Goal: Task Accomplishment & Management: Manage account settings

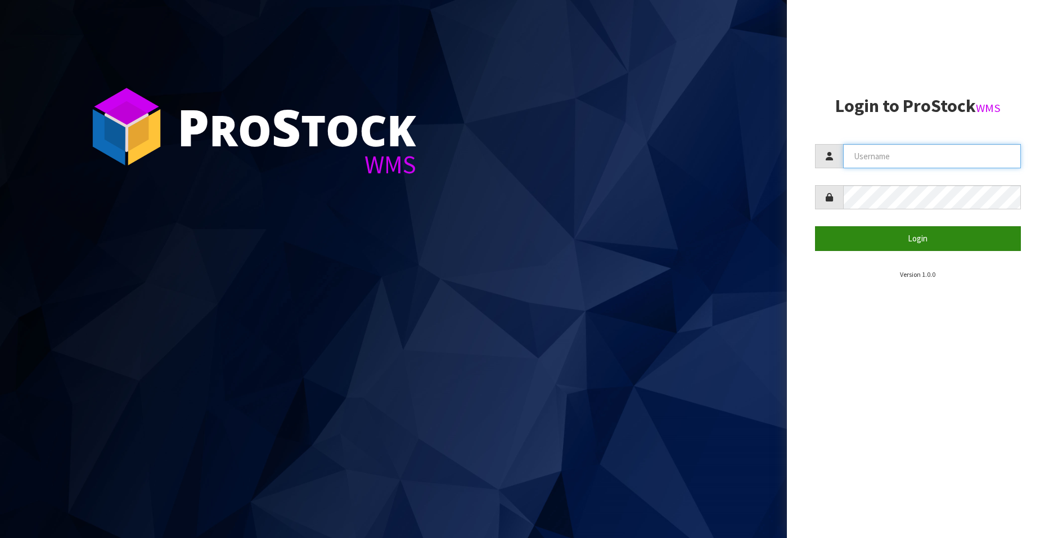
type input "[EMAIL_ADDRESS][DOMAIN_NAME]"
click at [899, 237] on button "Login" at bounding box center [918, 238] width 206 height 24
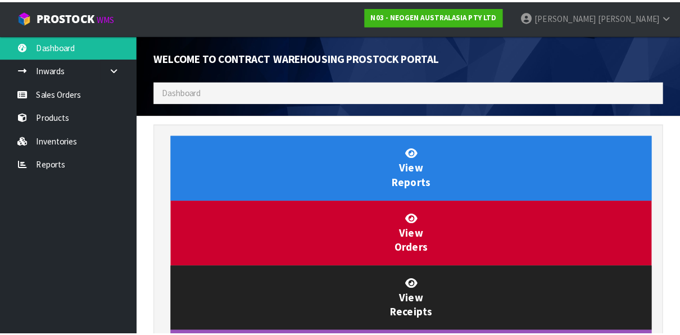
scroll to position [862, 264]
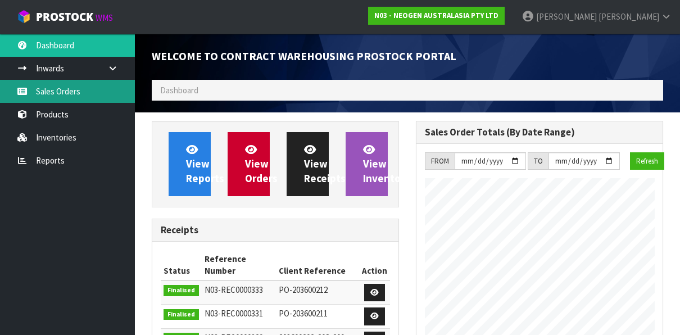
click at [74, 94] on link "Sales Orders" at bounding box center [67, 91] width 135 height 23
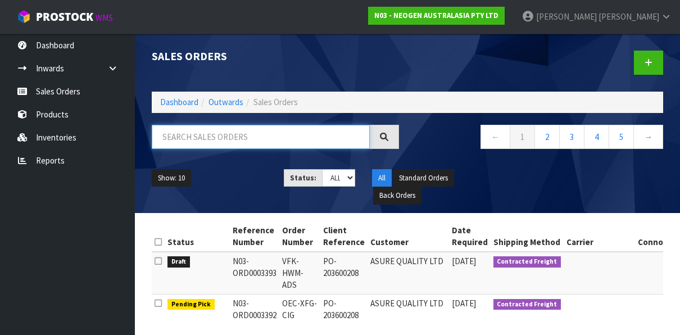
click at [176, 135] on input "text" at bounding box center [261, 137] width 218 height 24
paste input "102002109"
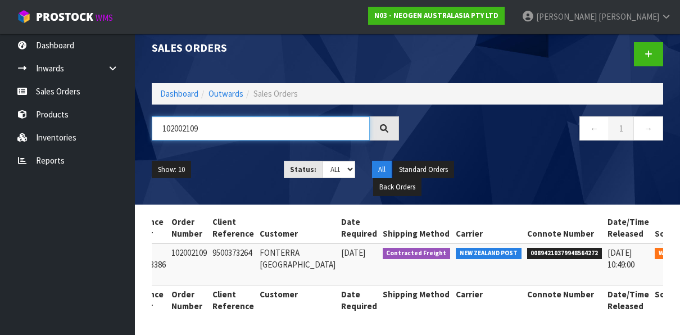
scroll to position [0, 112]
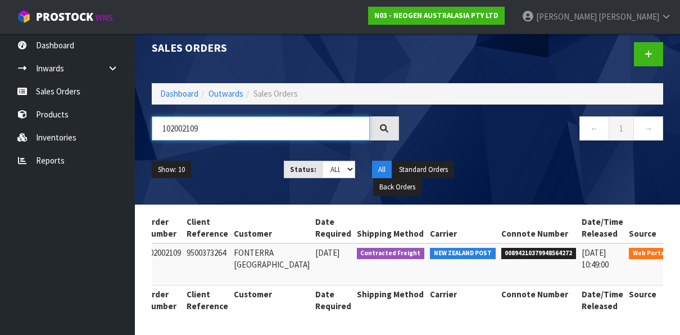
type input "102002109"
click at [685, 252] on icon at bounding box center [689, 255] width 8 height 7
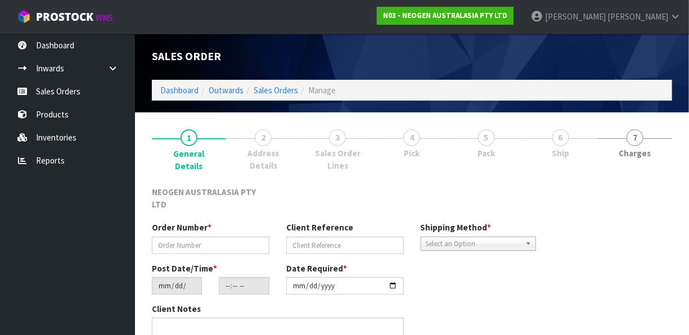
type input "102002109"
type input "9500373264"
type input "[DATE]"
type input "09:23:00.000"
type input "[DATE]"
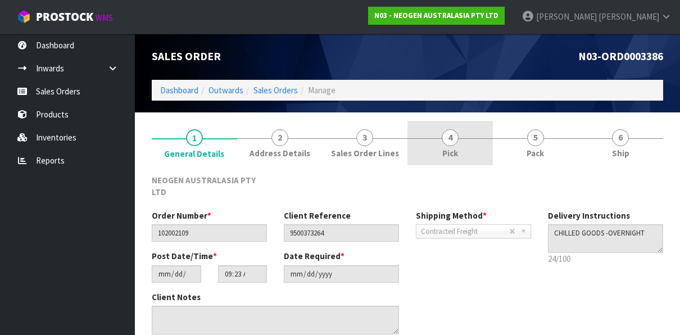
click at [456, 142] on span "4" at bounding box center [450, 137] width 17 height 17
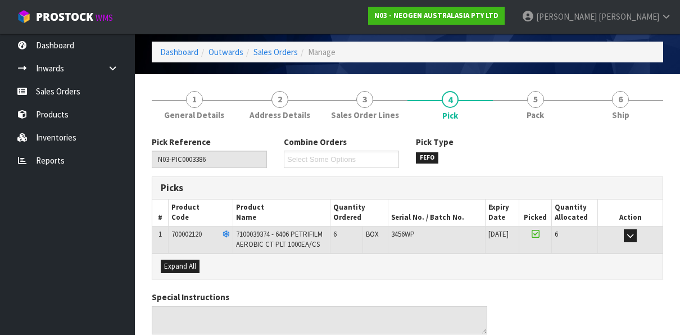
scroll to position [56, 0]
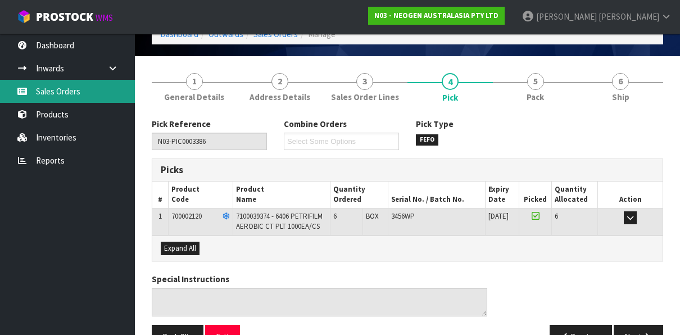
click at [86, 93] on link "Sales Orders" at bounding box center [67, 91] width 135 height 23
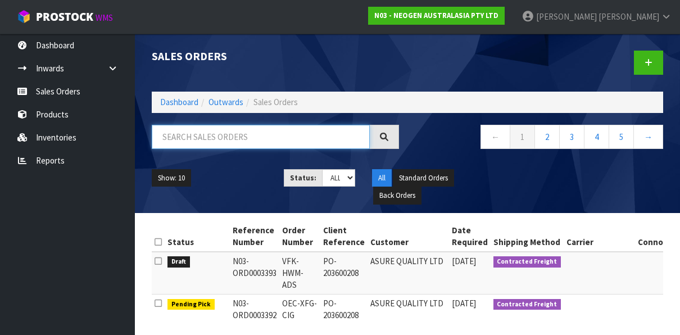
click at [218, 131] on input "text" at bounding box center [261, 137] width 218 height 24
paste input "102002110"
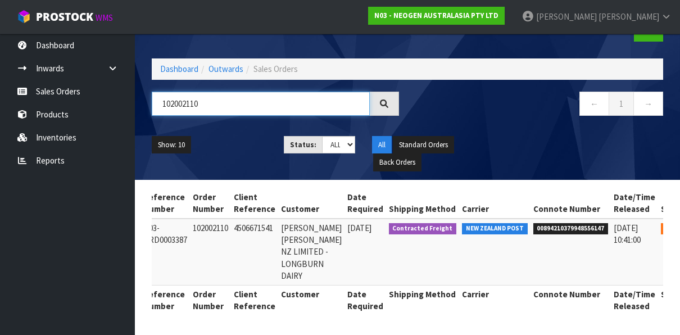
scroll to position [0, 105]
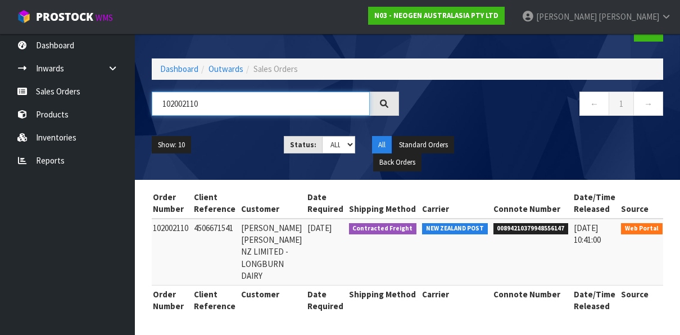
type input "102002110"
click at [677, 227] on icon at bounding box center [681, 230] width 8 height 7
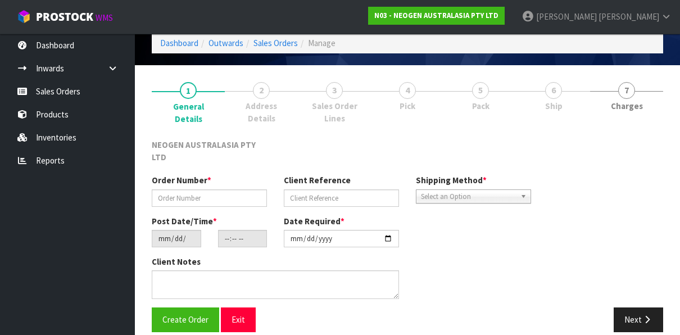
type input "102002110"
type input "4506671541"
type input "[DATE]"
type input "09:28:00.000"
type input "[DATE]"
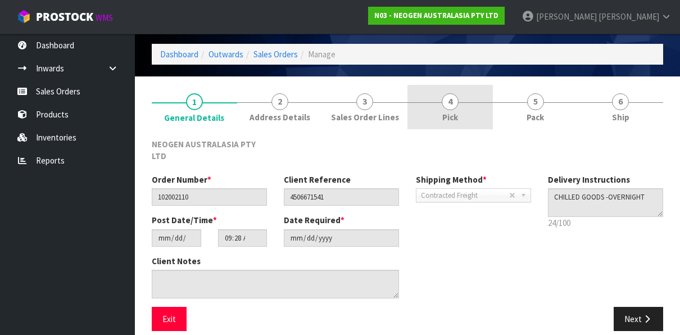
click at [447, 99] on span "4" at bounding box center [450, 101] width 17 height 17
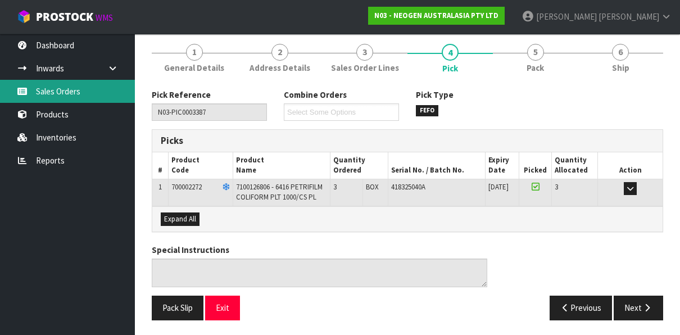
click at [57, 93] on link "Sales Orders" at bounding box center [67, 91] width 135 height 23
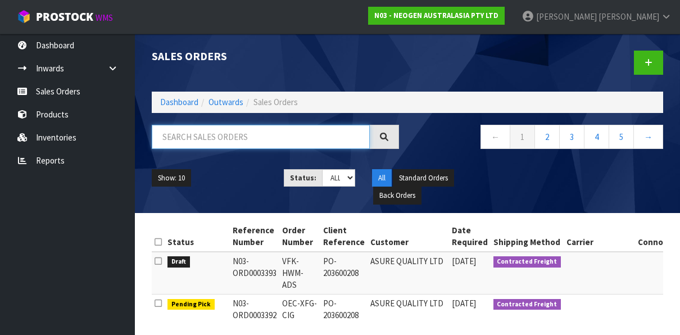
click at [222, 136] on input "text" at bounding box center [261, 137] width 218 height 24
paste input "102002114"
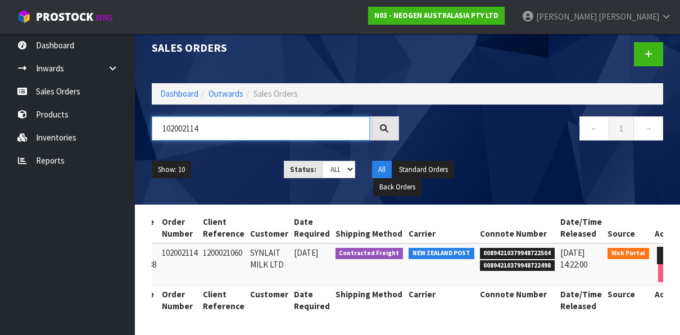
scroll to position [0, 121]
type input "102002114"
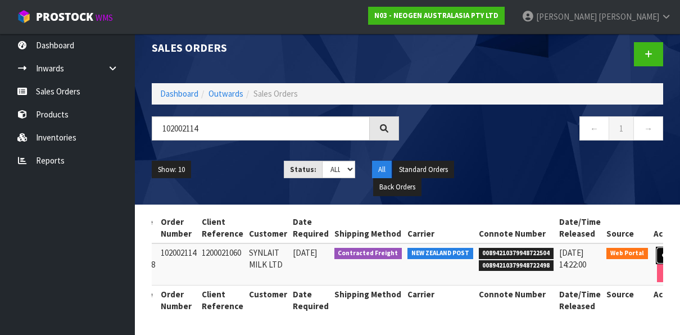
click at [662, 252] on icon at bounding box center [666, 255] width 8 height 7
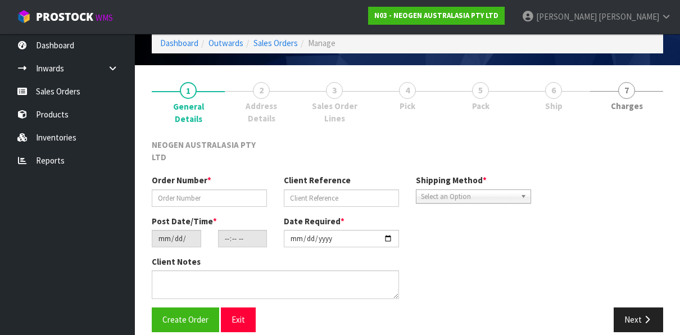
type input "102002114"
type input "1200021060"
type input "[DATE]"
type input "11:29:00.000"
type input "[DATE]"
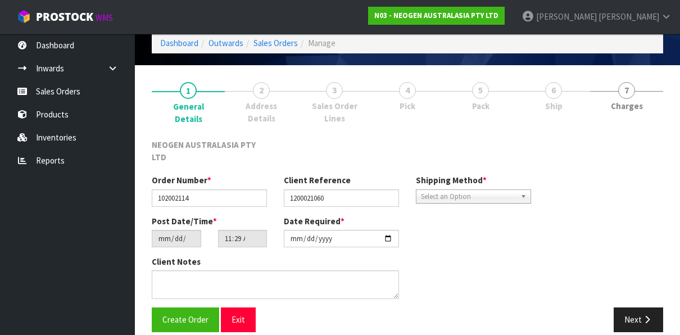
scroll to position [36, 0]
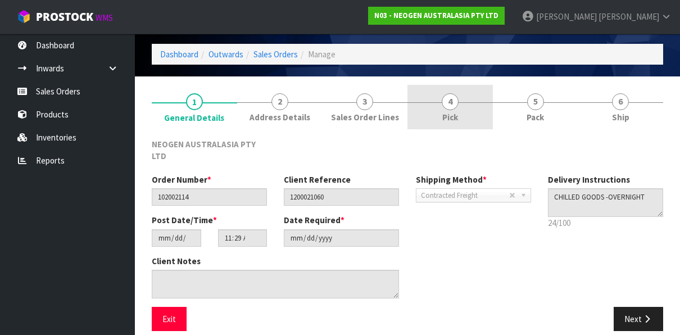
click at [456, 105] on span "4" at bounding box center [450, 101] width 17 height 17
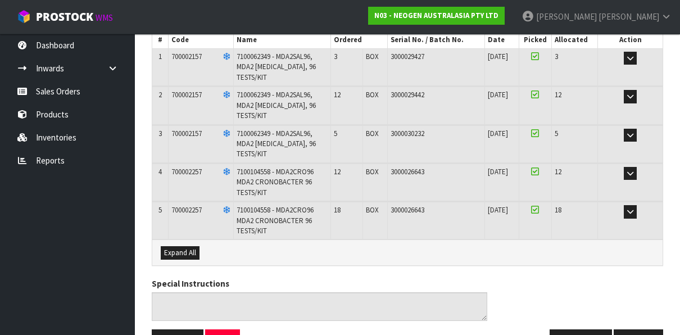
scroll to position [160, 0]
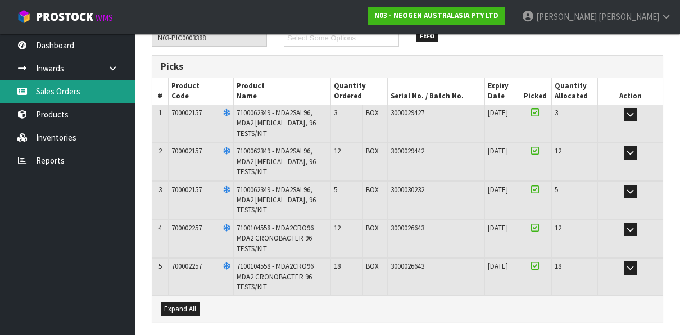
click at [49, 85] on link "Sales Orders" at bounding box center [67, 91] width 135 height 23
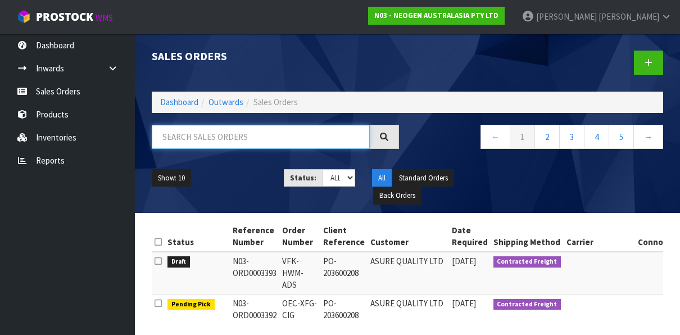
click at [179, 139] on input "text" at bounding box center [261, 137] width 218 height 24
paste input "102002113"
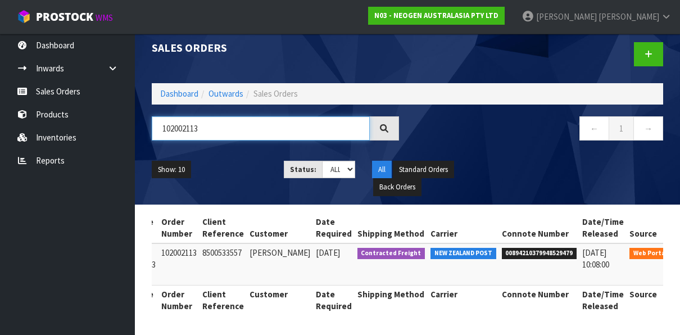
scroll to position [0, 100]
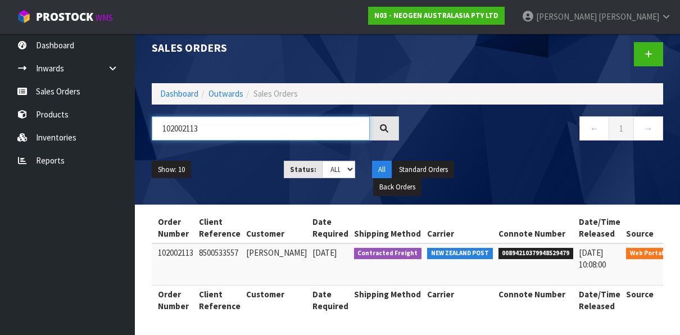
type input "102002113"
click at [682, 252] on icon at bounding box center [686, 255] width 8 height 7
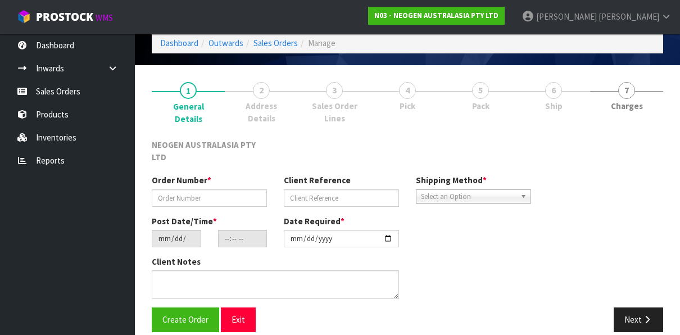
type input "102002113"
type input "8500533557"
type input "[DATE]"
type input "11:12:00.000"
type input "[DATE]"
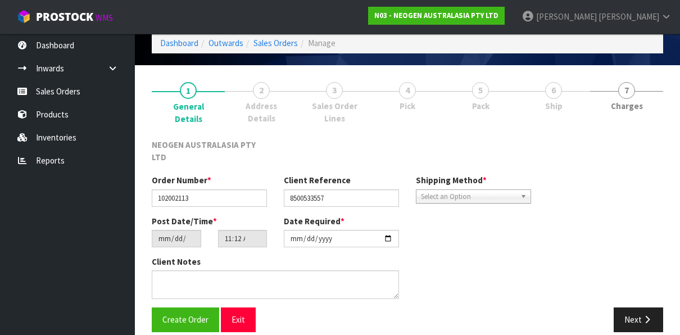
scroll to position [36, 0]
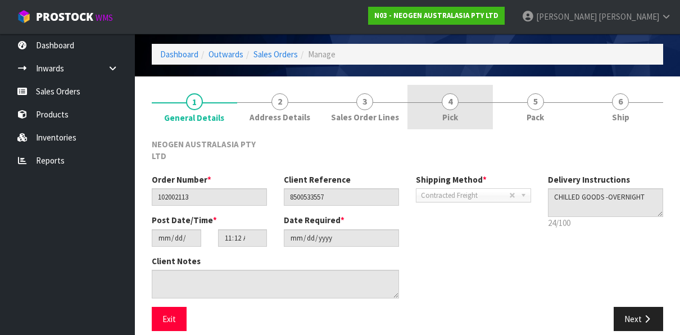
click at [445, 108] on span "4" at bounding box center [450, 101] width 17 height 17
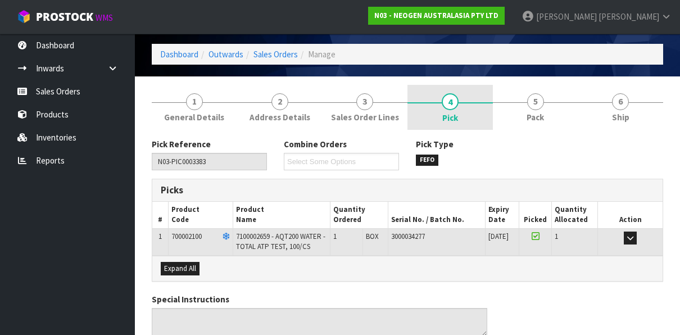
scroll to position [47, 0]
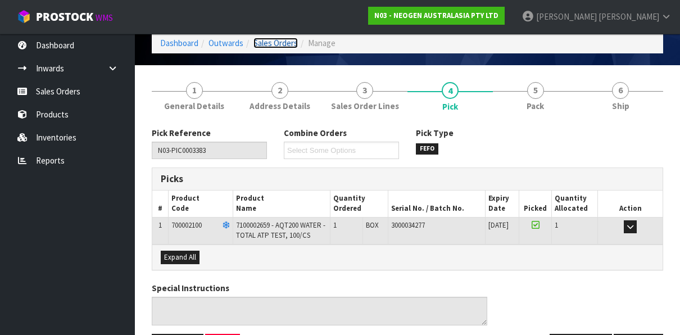
click at [264, 43] on link "Sales Orders" at bounding box center [276, 43] width 44 height 11
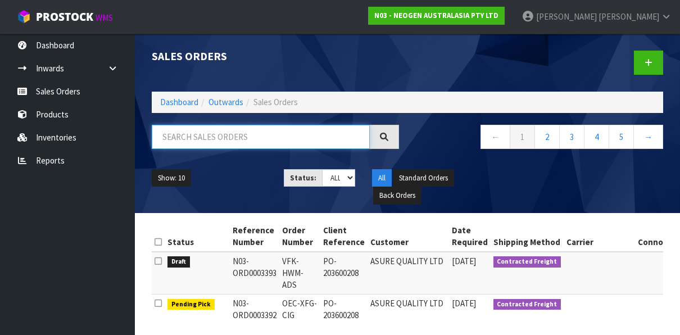
click at [214, 132] on input "text" at bounding box center [261, 137] width 218 height 24
paste input "102002112"
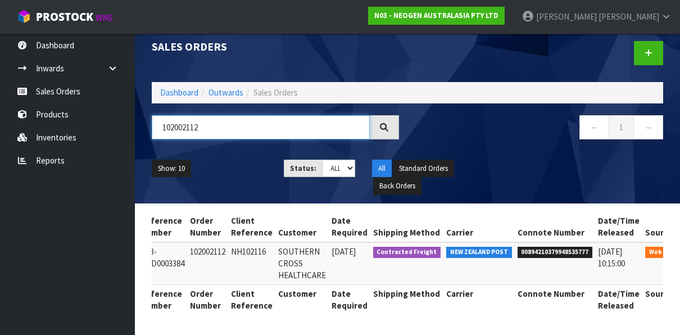
scroll to position [0, 106]
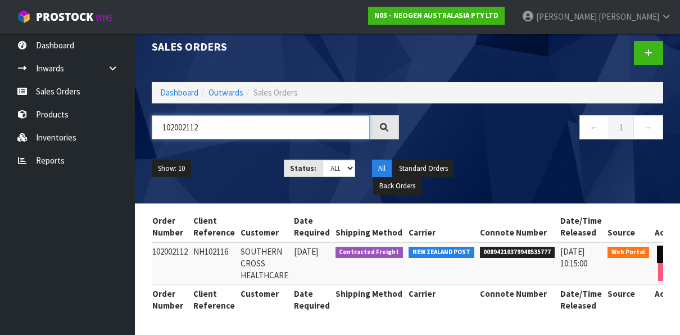
type input "102002112"
click at [664, 251] on icon at bounding box center [668, 254] width 8 height 7
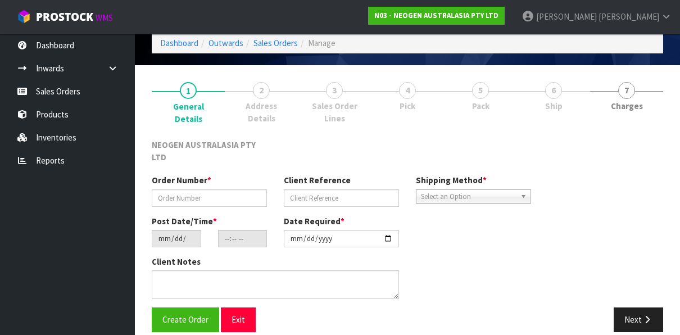
type input "102002112"
type input "NH102116"
type input "[DATE]"
type input "11:17:00.000"
type input "[DATE]"
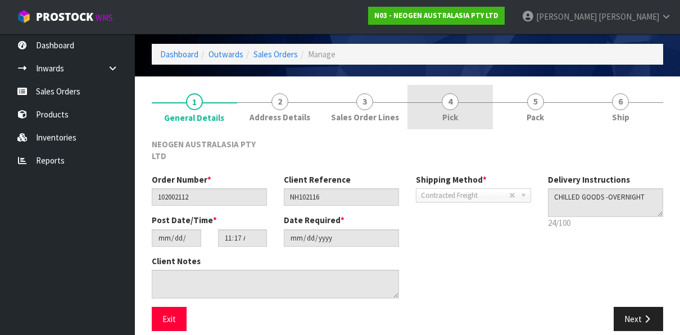
click at [457, 106] on span "4" at bounding box center [450, 101] width 17 height 17
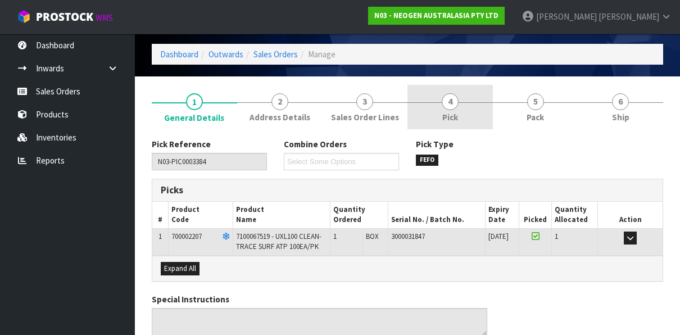
scroll to position [47, 0]
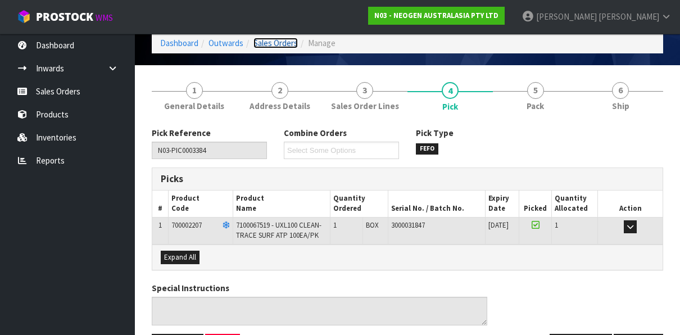
click at [267, 42] on link "Sales Orders" at bounding box center [276, 43] width 44 height 11
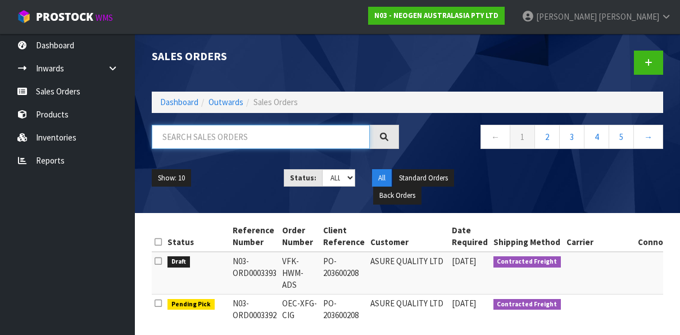
click at [196, 137] on input "text" at bounding box center [261, 137] width 218 height 24
paste input "102002111"
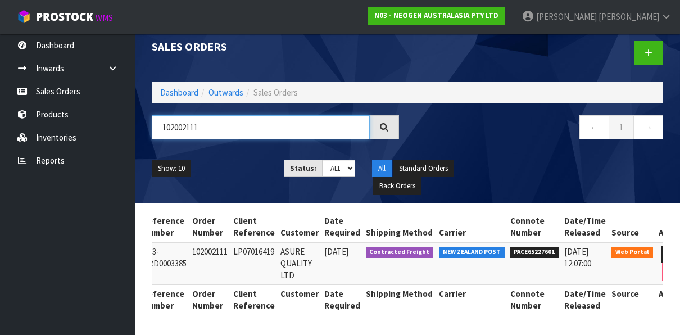
scroll to position [0, 75]
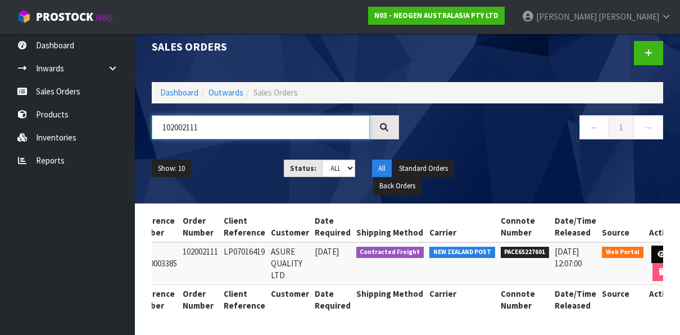
type input "102002111"
click at [658, 251] on icon at bounding box center [662, 254] width 8 height 7
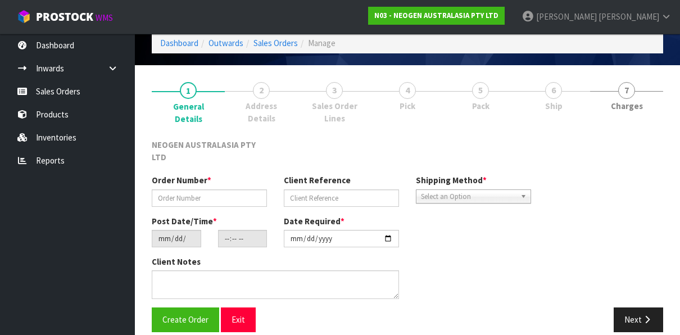
type input "102002111"
type input "LP07016419"
type input "[DATE]"
type input "11:20:00.000"
type input "[DATE]"
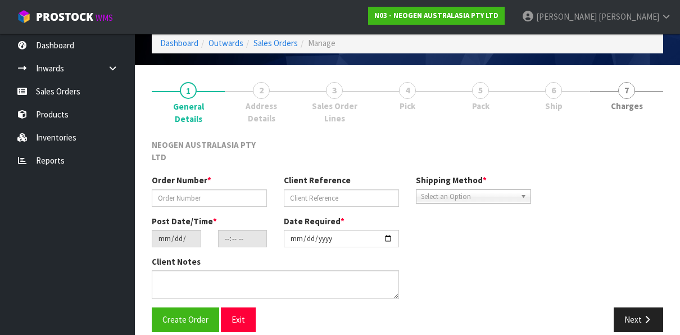
type textarea "URGENT SAME DAY DELIVERY REQUIRED"
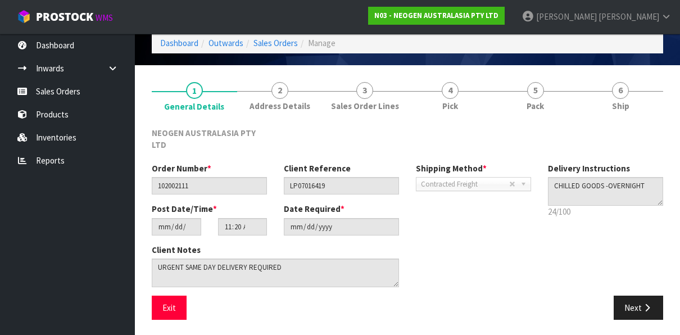
scroll to position [36, 0]
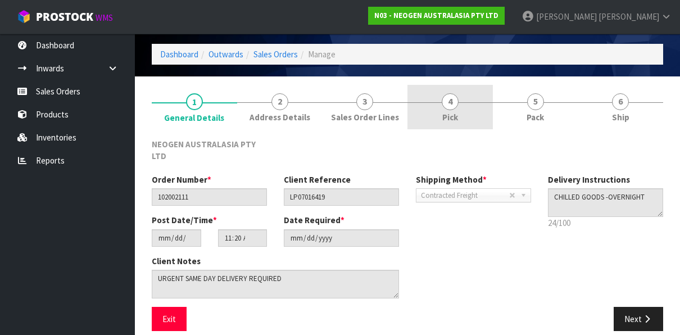
click at [448, 108] on span "4" at bounding box center [450, 101] width 17 height 17
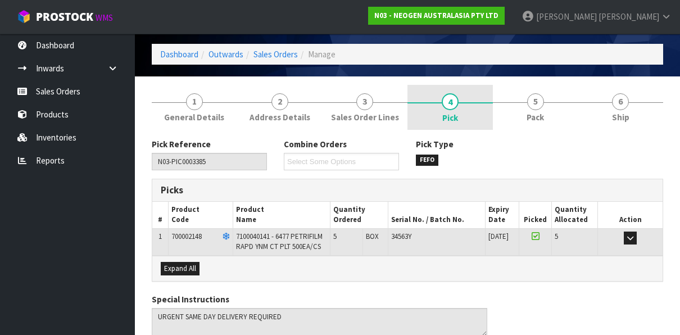
scroll to position [47, 0]
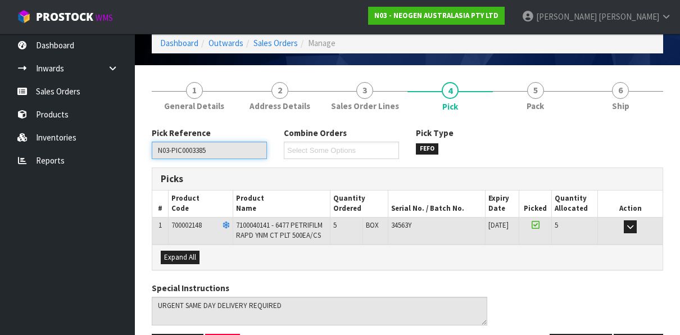
drag, startPoint x: 218, startPoint y: 151, endPoint x: 150, endPoint y: 147, distance: 67.6
click at [150, 147] on div "Pick Reference N03-PIC0003385" at bounding box center [209, 143] width 132 height 32
